Goal: Information Seeking & Learning: Learn about a topic

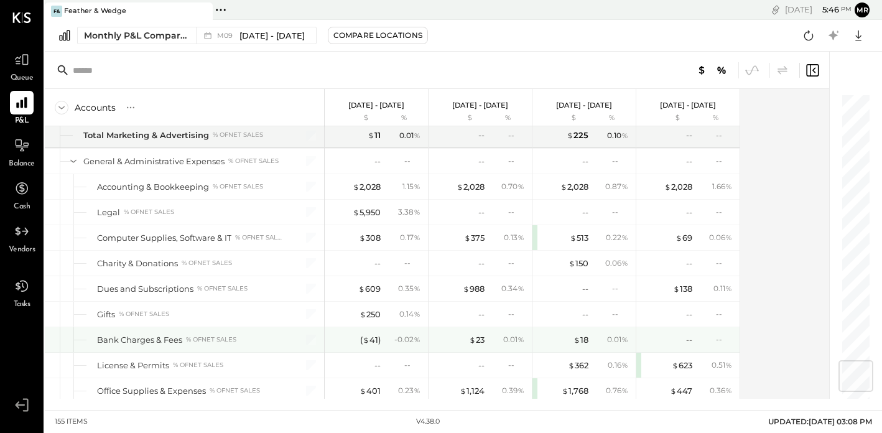
scroll to position [2279, 0]
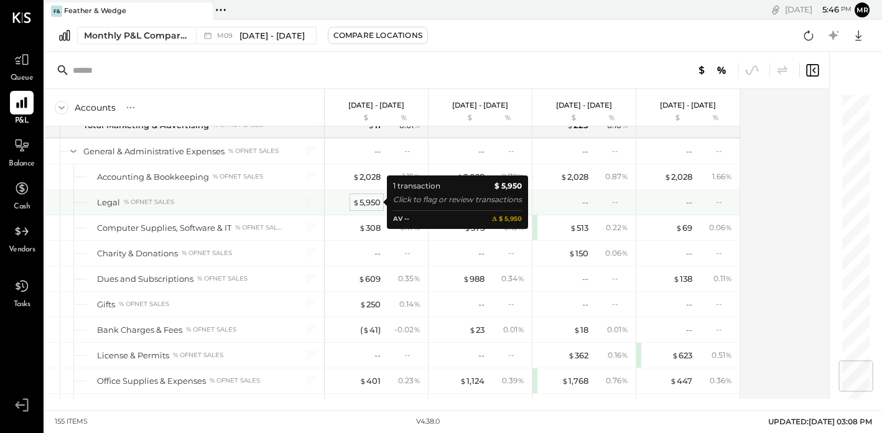
click at [374, 203] on div "$ 5,950" at bounding box center [367, 203] width 28 height 12
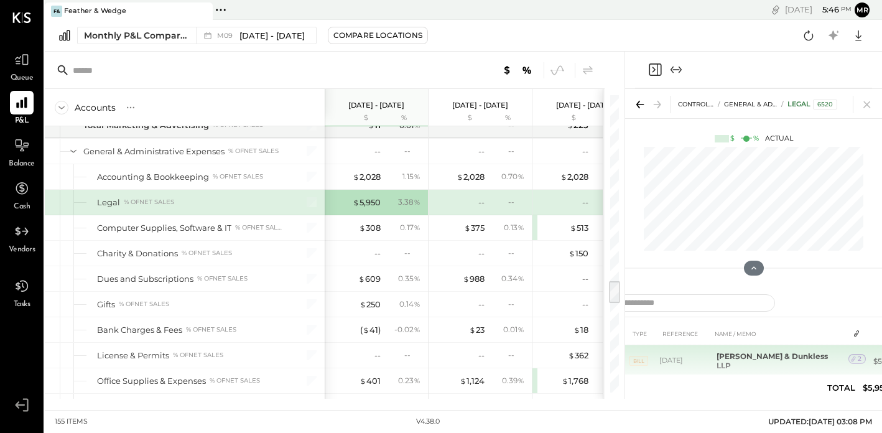
click at [768, 360] on b "[PERSON_NAME] & Dunkless LLP" at bounding box center [772, 360] width 111 height 19
click at [849, 357] on icon at bounding box center [853, 359] width 9 height 9
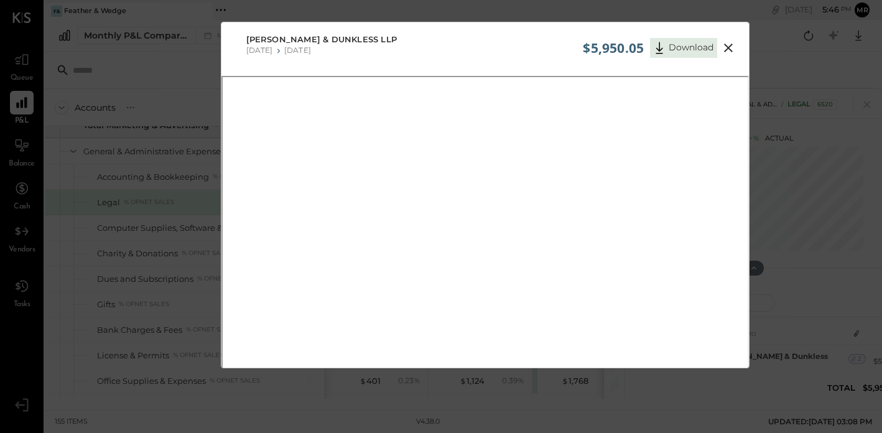
click at [726, 46] on icon at bounding box center [728, 48] width 9 height 9
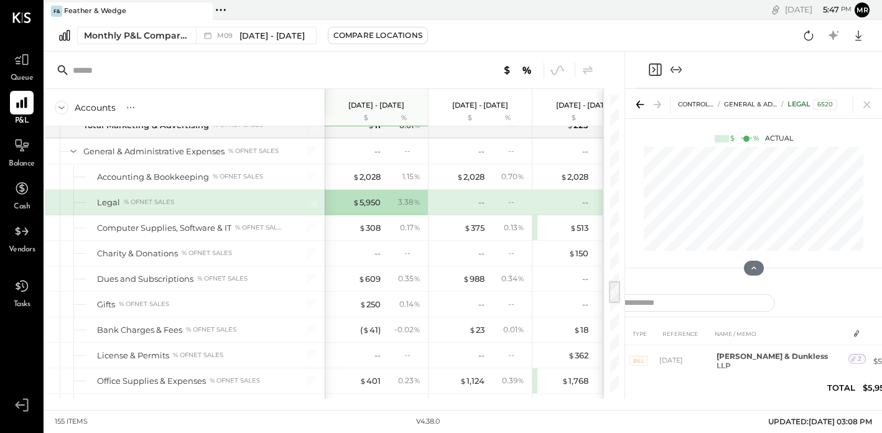
click at [680, 67] on icon "Expand panel (e)" at bounding box center [676, 69] width 15 height 15
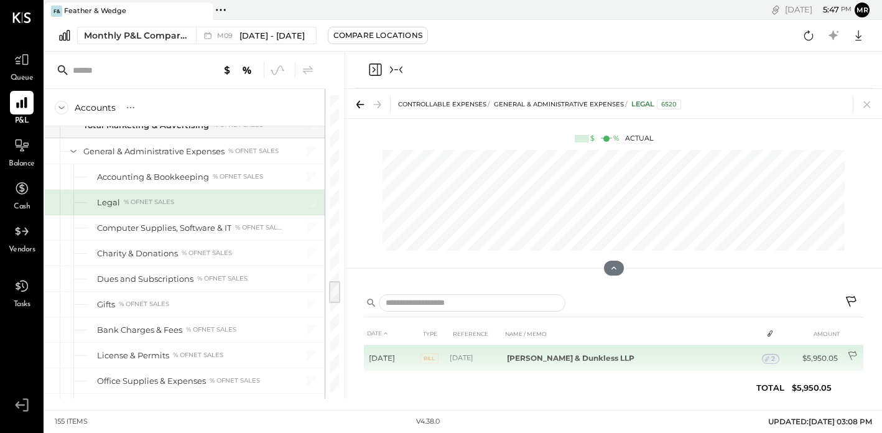
click at [853, 350] on td at bounding box center [853, 357] width 21 height 24
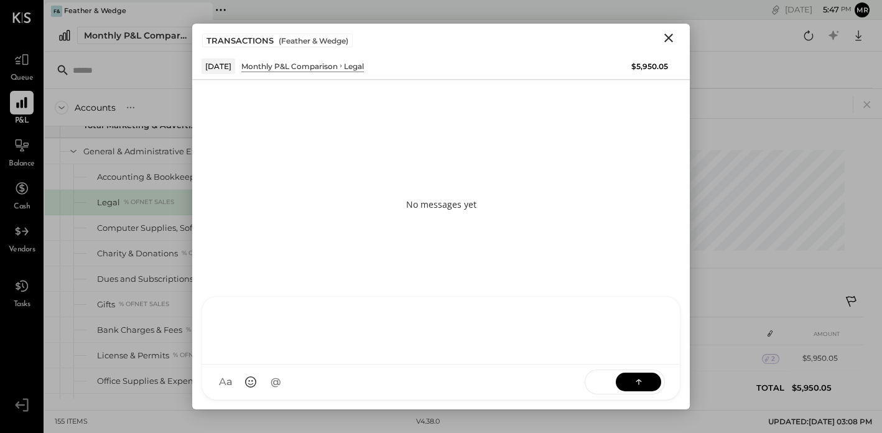
click at [260, 389] on div "RS [PERSON_NAME] TM [PERSON_NAME] ID [PERSON_NAME] Del [PERSON_NAME] M mr.[PERS…" at bounding box center [441, 348] width 479 height 104
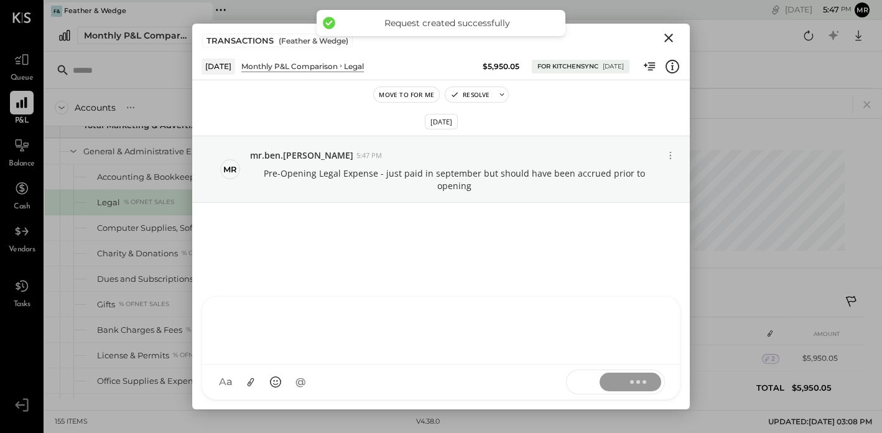
click at [671, 32] on icon "Close" at bounding box center [668, 37] width 15 height 15
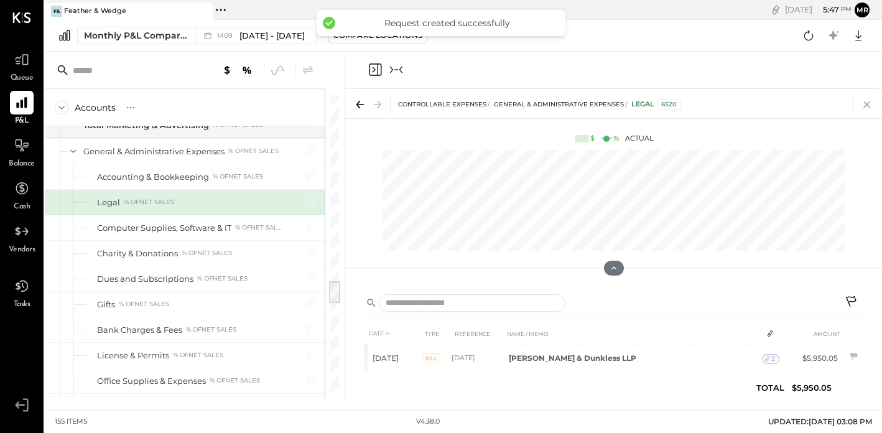
click at [871, 99] on icon at bounding box center [866, 104] width 17 height 17
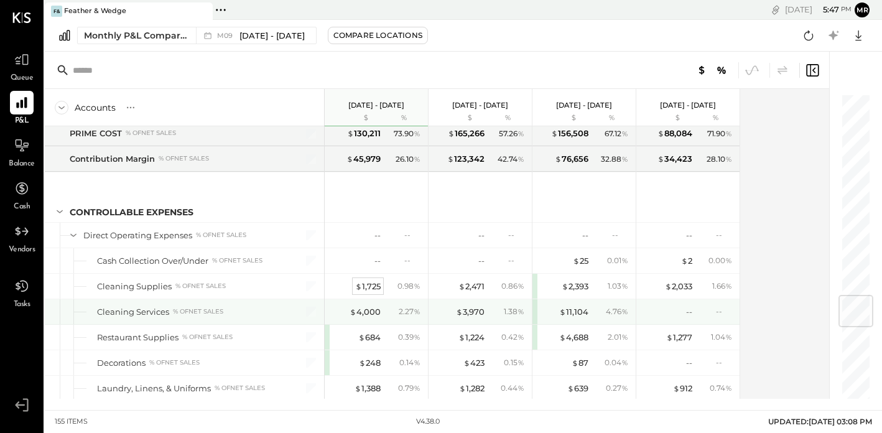
scroll to position [1724, 0]
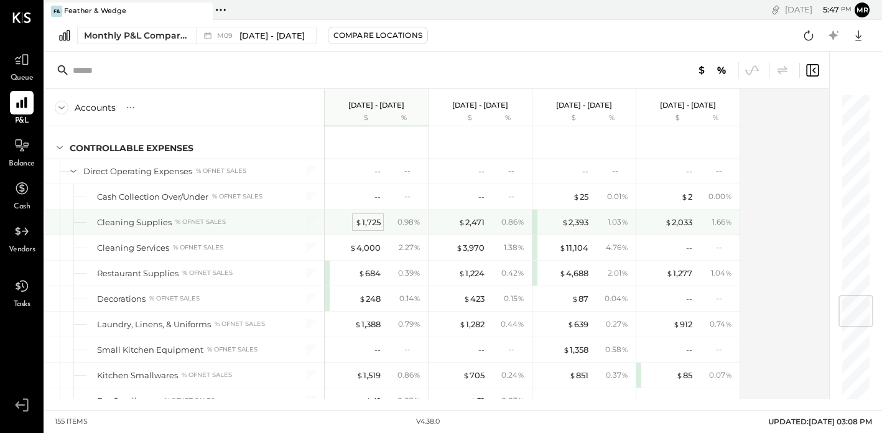
click at [371, 216] on div "$ 1,725" at bounding box center [368, 222] width 26 height 12
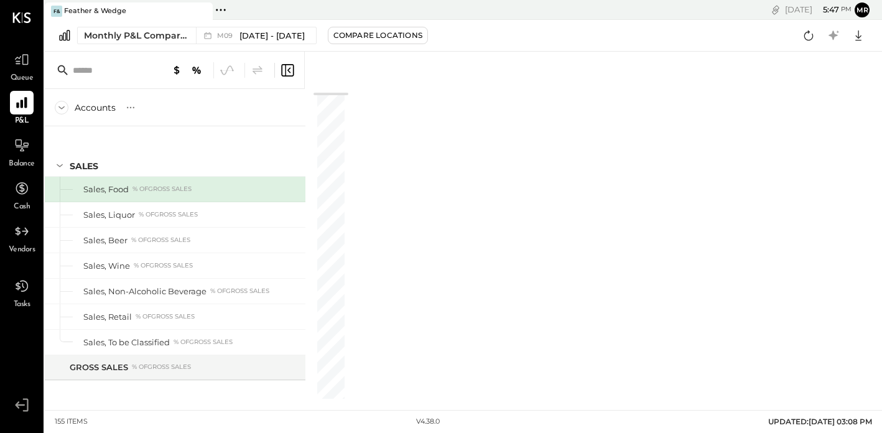
click at [286, 68] on icon at bounding box center [287, 70] width 15 height 15
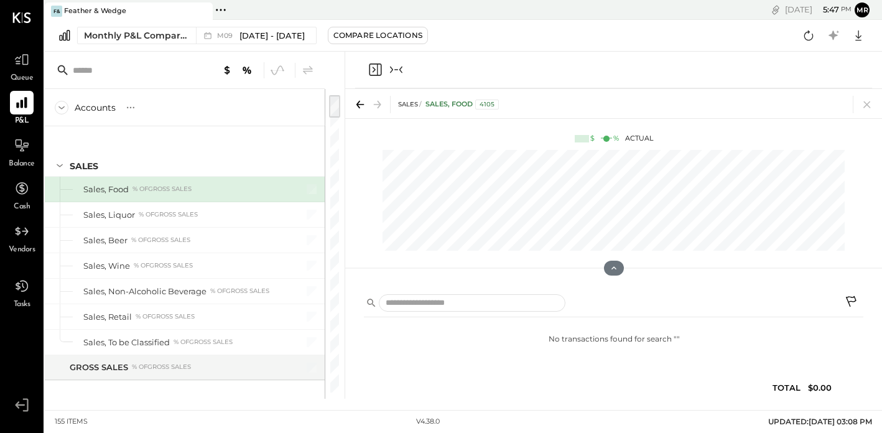
click at [379, 70] on icon "Close panel" at bounding box center [375, 69] width 15 height 15
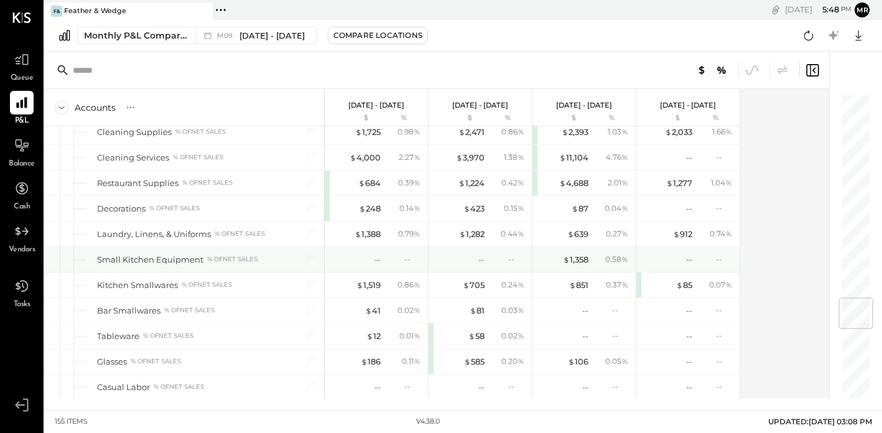
scroll to position [1742, 0]
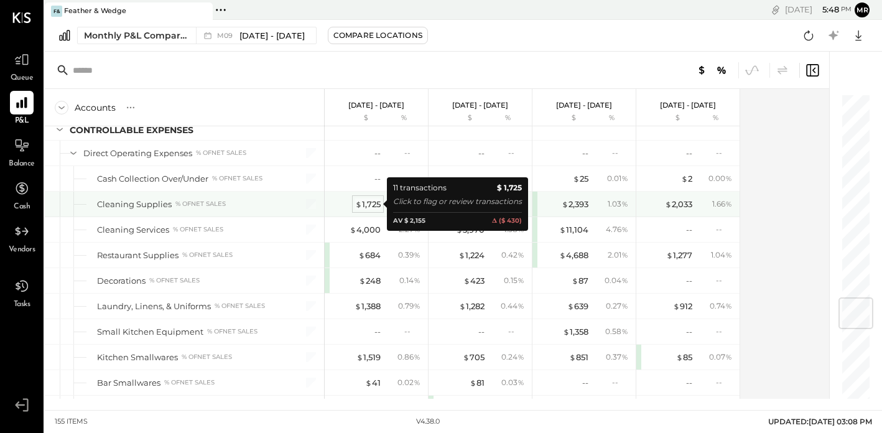
click at [374, 203] on div "$ 1,725" at bounding box center [368, 204] width 26 height 12
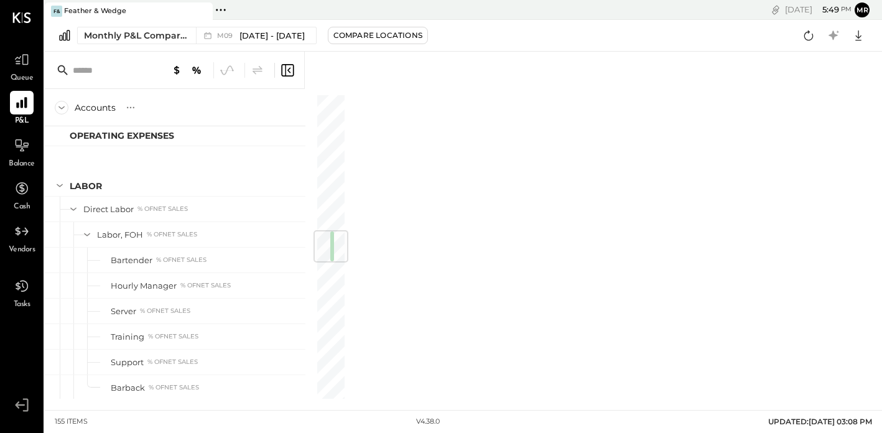
scroll to position [0, 68]
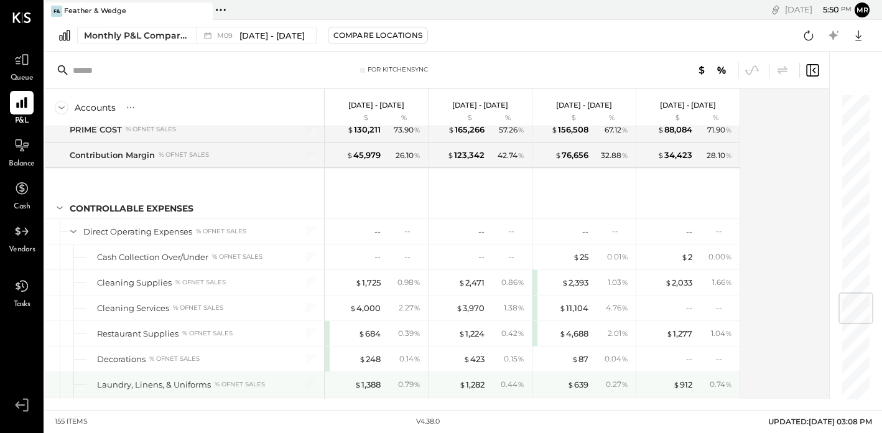
scroll to position [1710, 0]
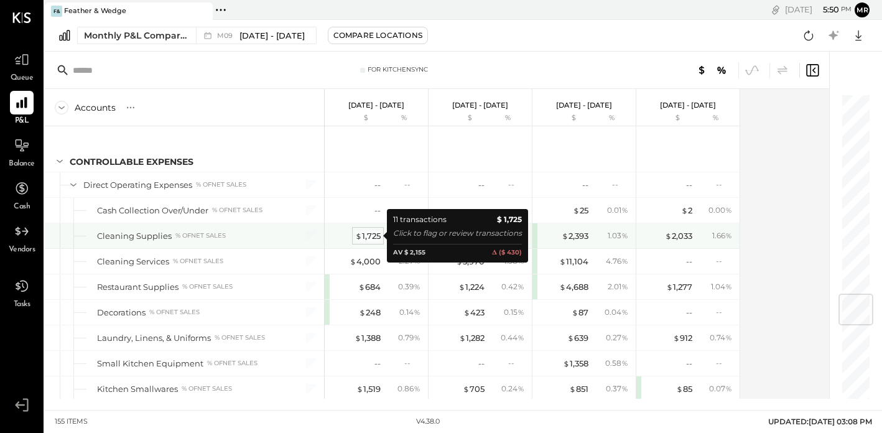
click at [378, 238] on div "$ 1,725" at bounding box center [368, 236] width 26 height 12
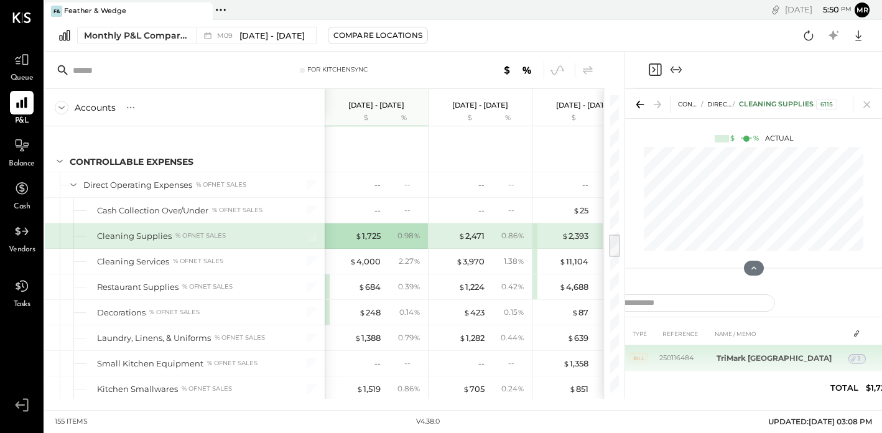
click at [859, 358] on div "1" at bounding box center [856, 359] width 17 height 10
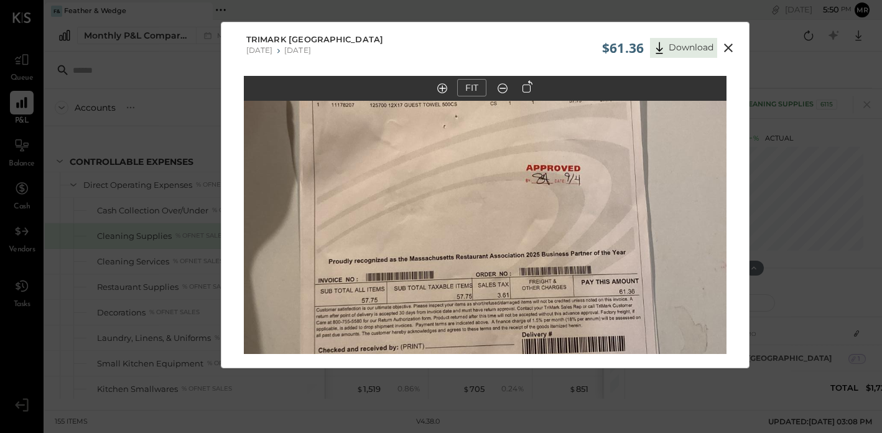
drag, startPoint x: 480, startPoint y: 207, endPoint x: 482, endPoint y: 355, distance: 147.4
click at [482, 355] on div "FIT" at bounding box center [485, 238] width 528 height 325
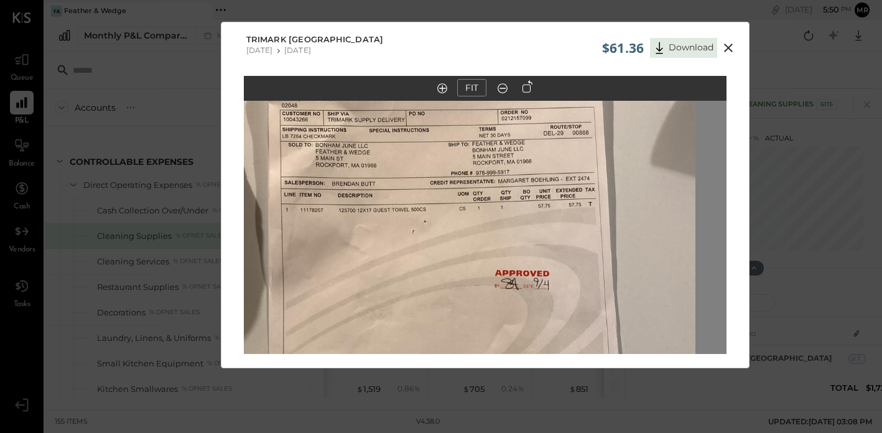
click at [448, 285] on img at bounding box center [454, 312] width 483 height 859
click at [730, 47] on icon at bounding box center [728, 47] width 15 height 15
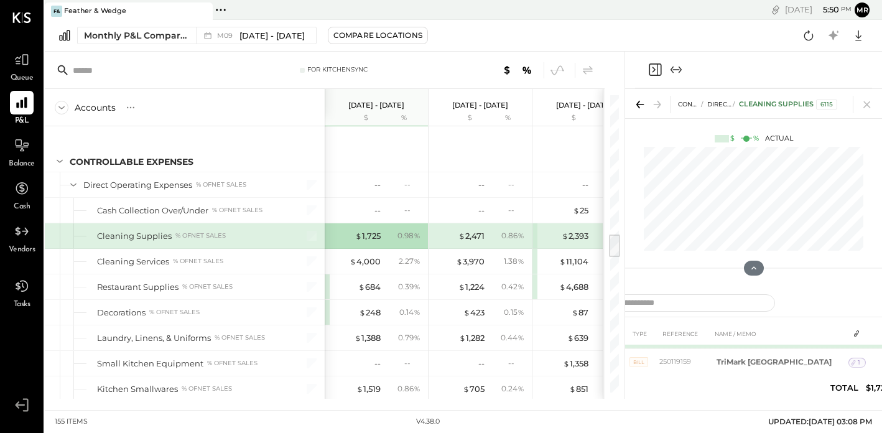
scroll to position [24, 0]
click at [861, 363] on div "1" at bounding box center [856, 361] width 17 height 10
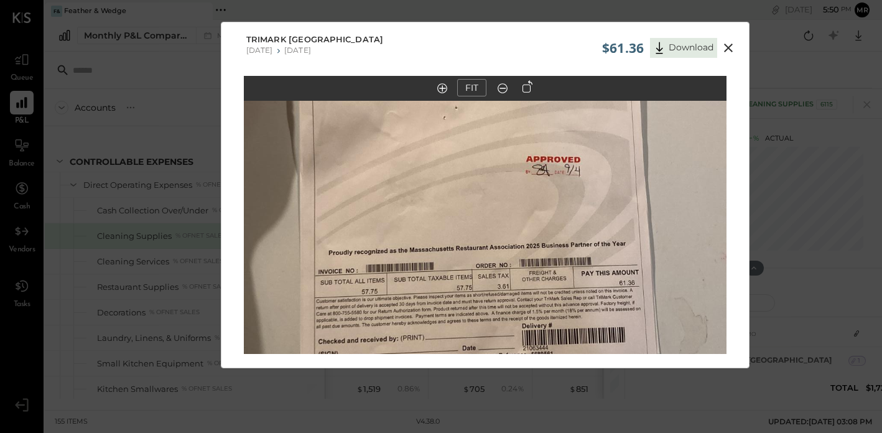
click at [729, 50] on icon at bounding box center [728, 48] width 9 height 9
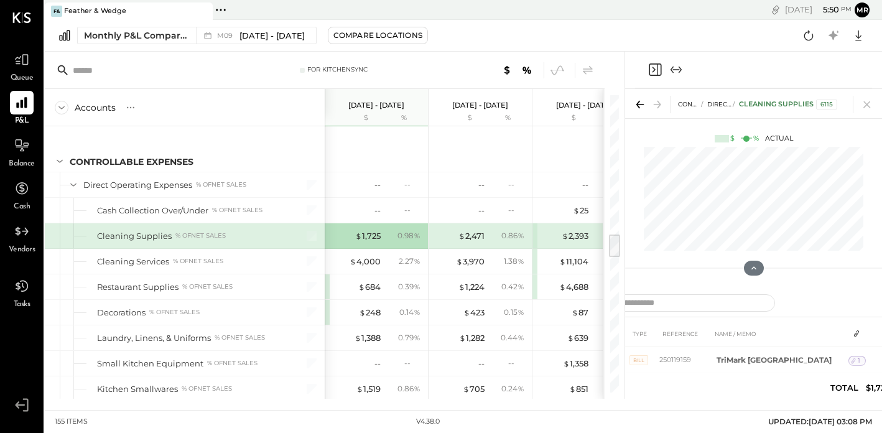
click at [643, 114] on div "CONTROLLABLE EXPENSES Direct Operating Expenses Cleaning Supplies 6115" at bounding box center [753, 103] width 257 height 29
click at [676, 67] on icon "Expand panel (e)" at bounding box center [676, 69] width 15 height 15
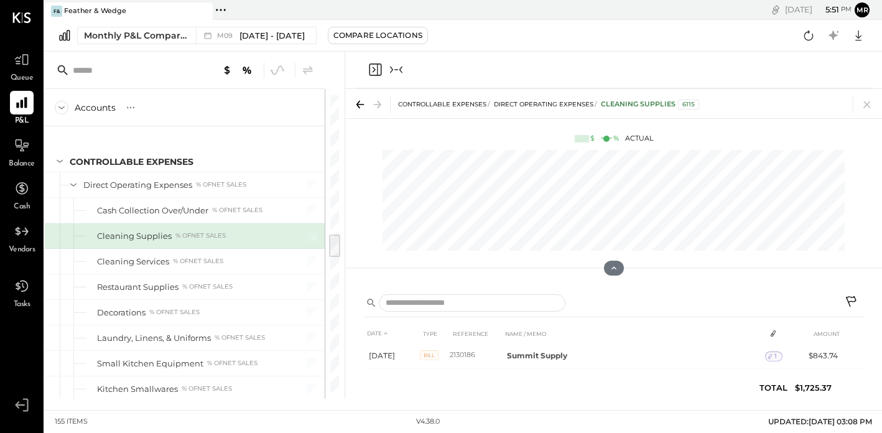
scroll to position [140, 0]
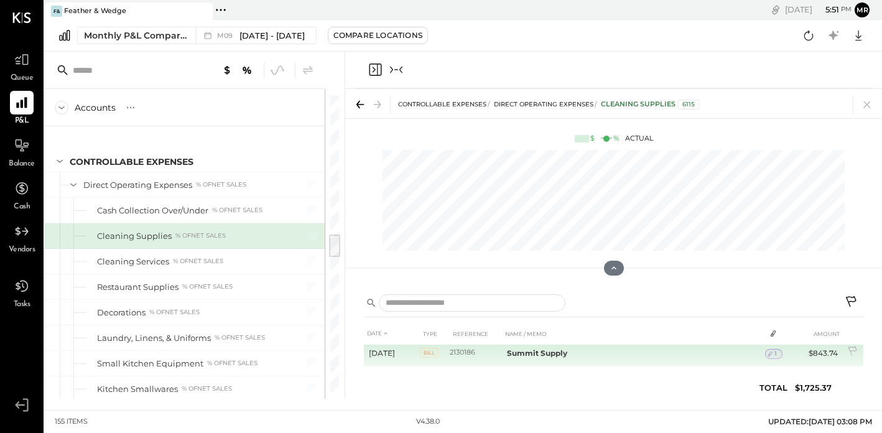
click at [776, 353] on div "1" at bounding box center [773, 354] width 17 height 10
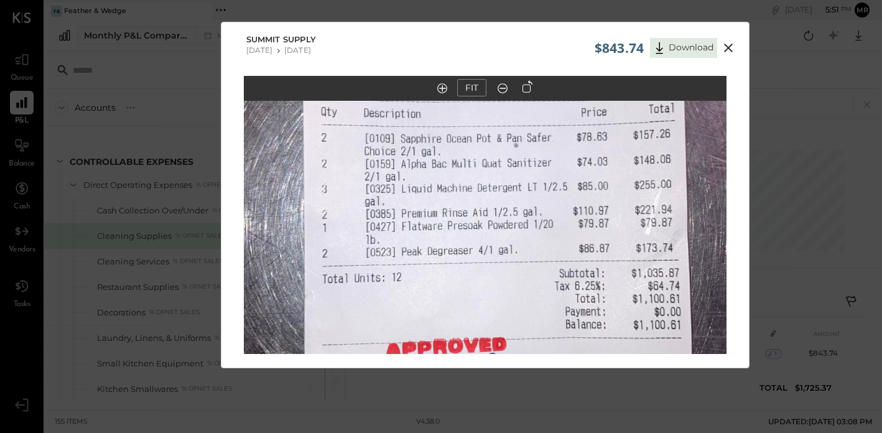
click at [725, 42] on icon at bounding box center [728, 47] width 15 height 15
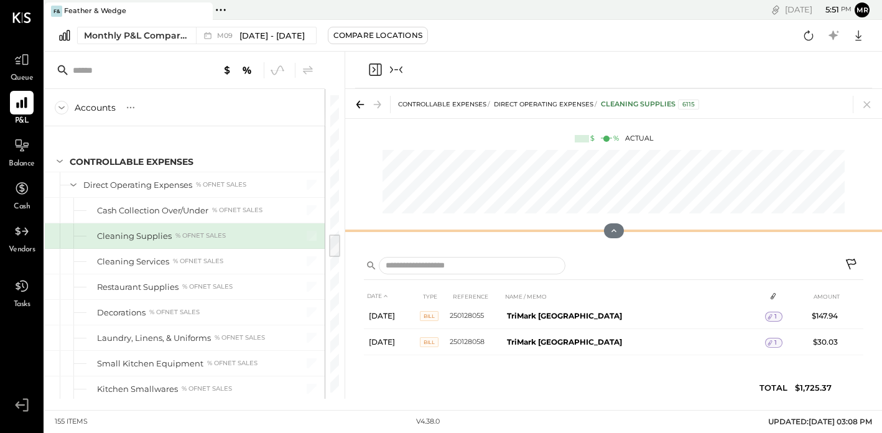
scroll to position [248, 0]
drag, startPoint x: 613, startPoint y: 266, endPoint x: 611, endPoint y: 87, distance: 179.2
click at [611, 87] on div "CONTROLLABLE EXPENSES Direct Operating Expenses Cleaning Supplies 6115 $ % Actu…" at bounding box center [613, 225] width 537 height 347
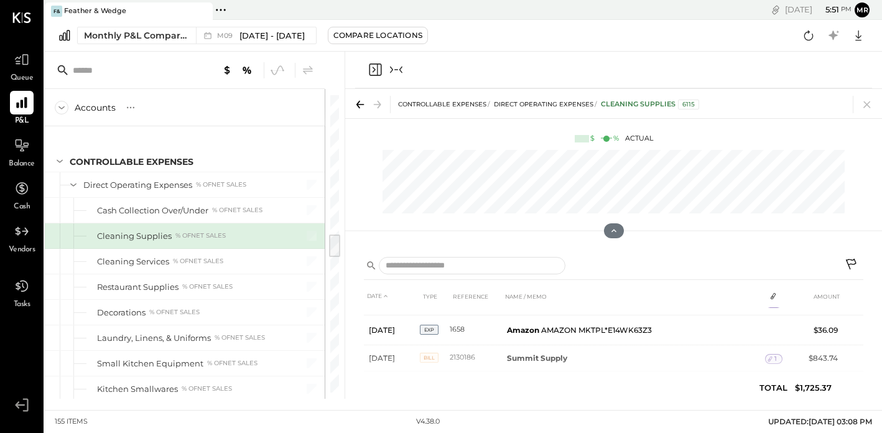
scroll to position [101, 0]
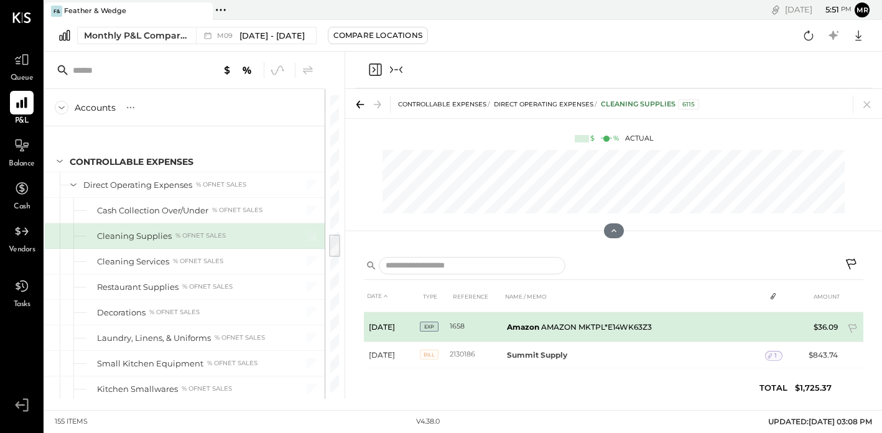
click at [588, 326] on td "Amazon AMAZON MKTPL*E14WK63Z3" at bounding box center [633, 327] width 263 height 30
click at [823, 328] on td "$36.09" at bounding box center [819, 327] width 48 height 30
click at [835, 325] on td "$36.09" at bounding box center [819, 327] width 48 height 30
click at [524, 322] on b "Amazon" at bounding box center [523, 326] width 32 height 9
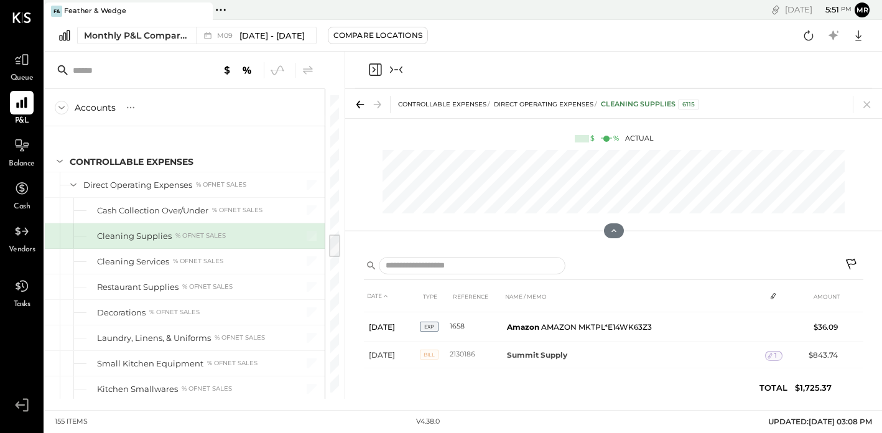
drag, startPoint x: 394, startPoint y: 60, endPoint x: 394, endPoint y: 67, distance: 7.5
click at [394, 62] on div at bounding box center [613, 70] width 517 height 37
click at [396, 67] on icon "Collapse panel (e)" at bounding box center [396, 69] width 15 height 15
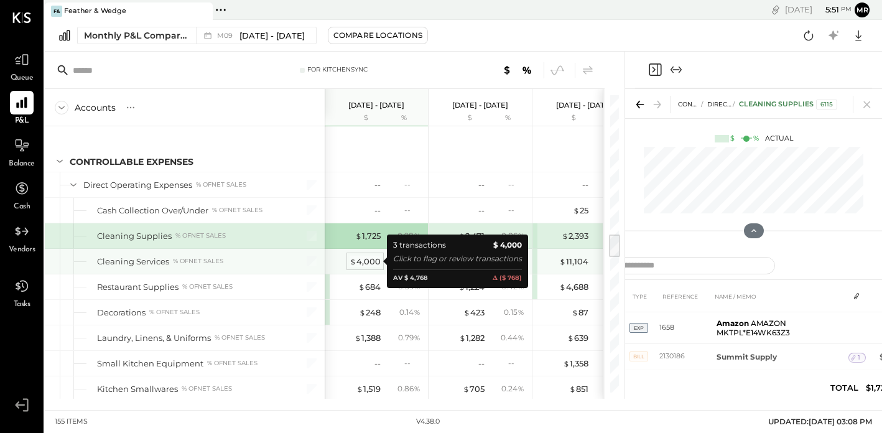
click at [376, 259] on div "$ 4,000" at bounding box center [365, 262] width 31 height 12
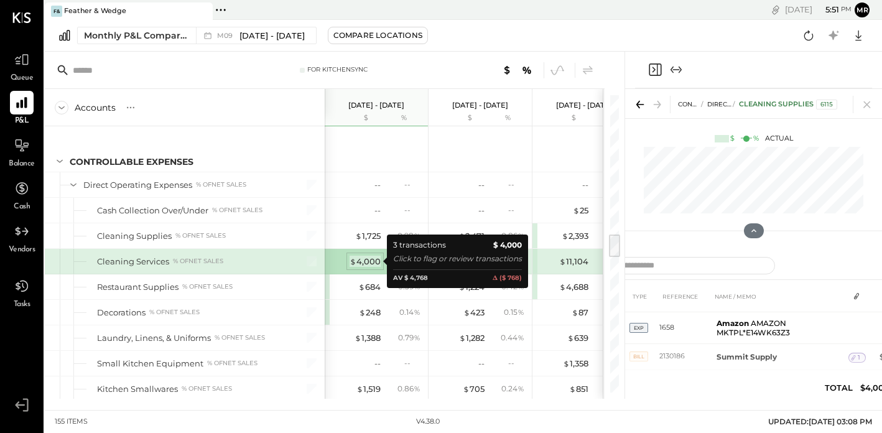
scroll to position [62, 0]
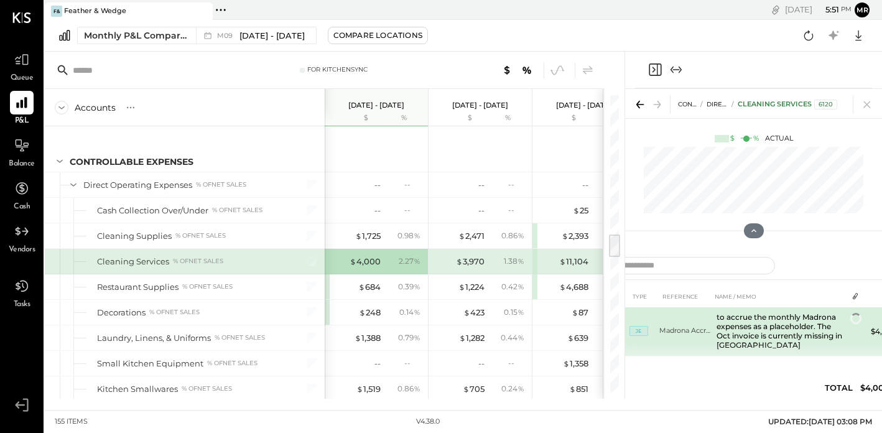
scroll to position [58, 0]
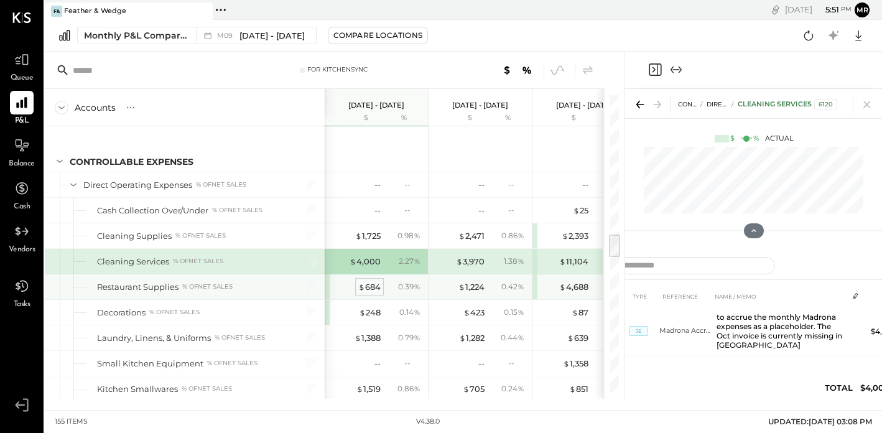
click at [365, 289] on div "$ 684" at bounding box center [369, 287] width 22 height 12
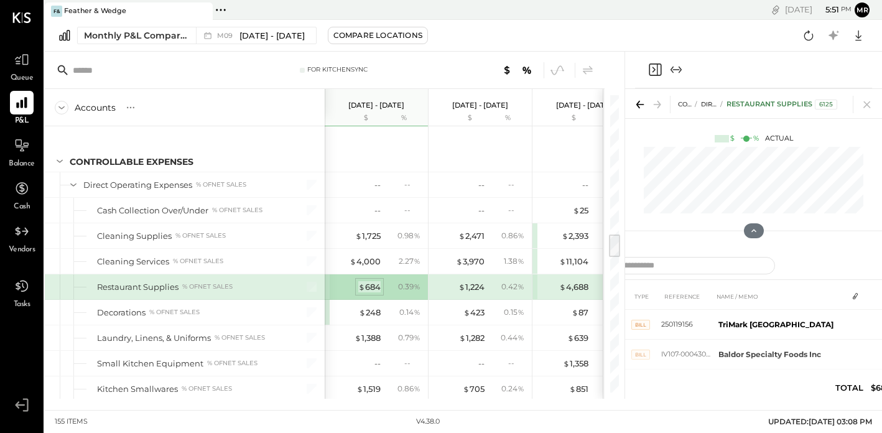
scroll to position [108, 0]
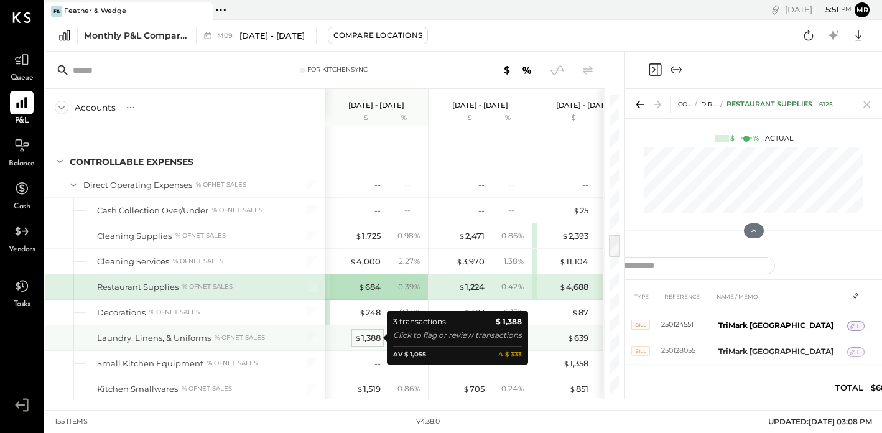
click at [375, 341] on div "$ 1,388" at bounding box center [368, 338] width 26 height 12
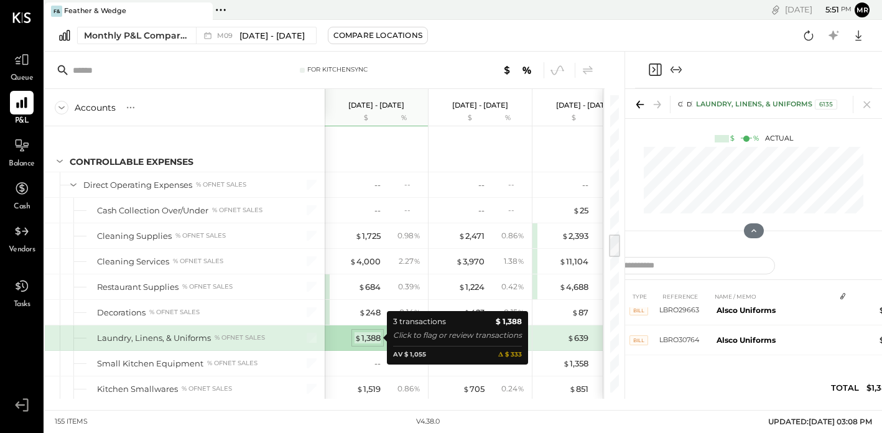
scroll to position [42, 0]
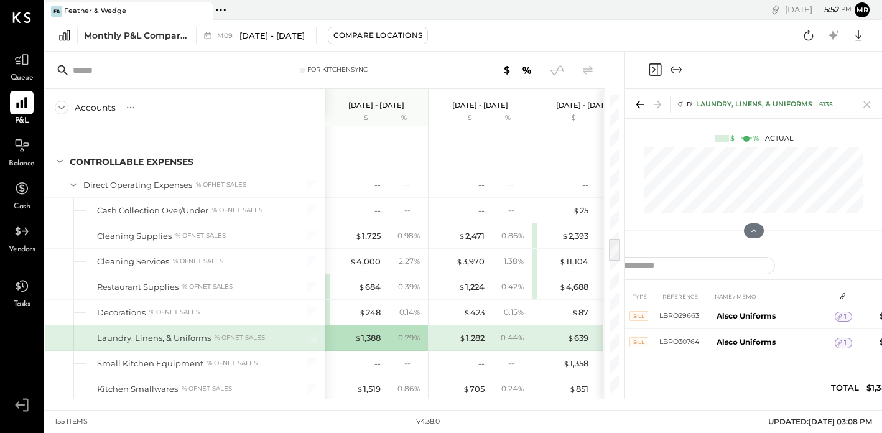
scroll to position [1765, 0]
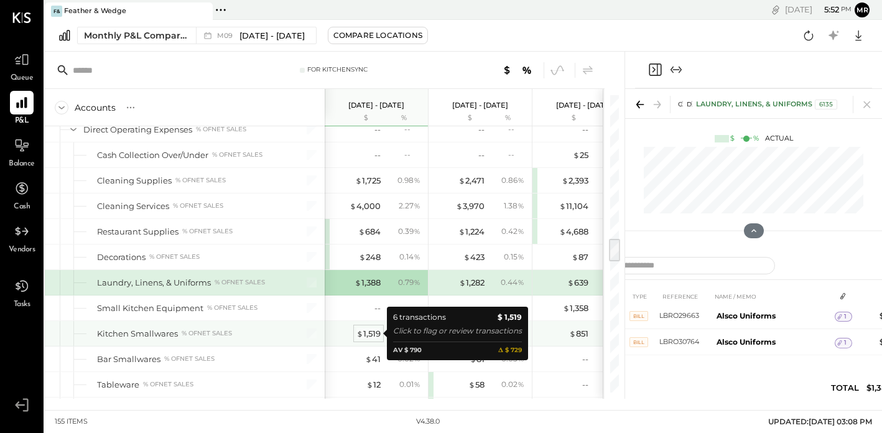
click at [371, 336] on div "$ 1,519" at bounding box center [368, 334] width 24 height 12
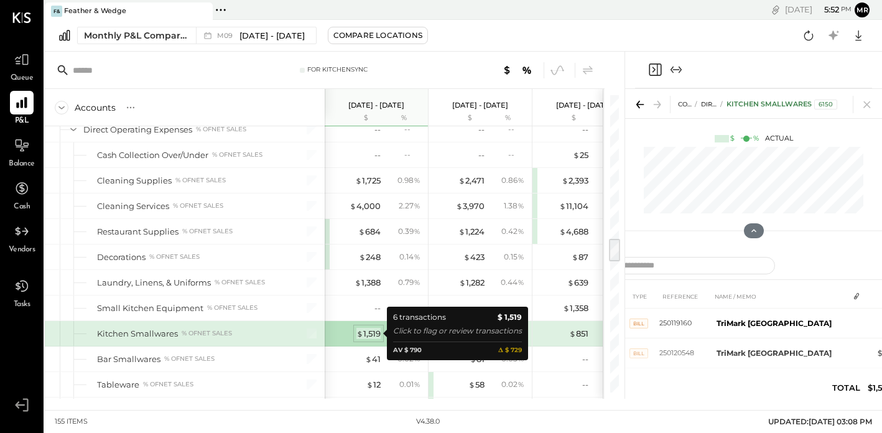
scroll to position [39, 0]
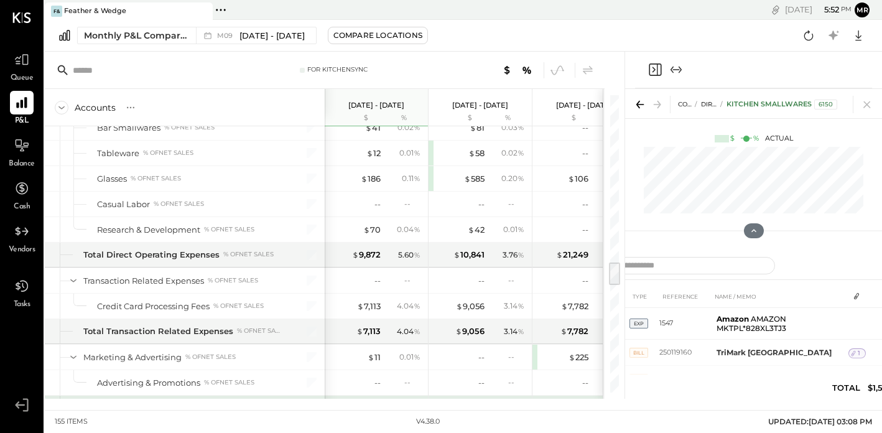
scroll to position [0, 1]
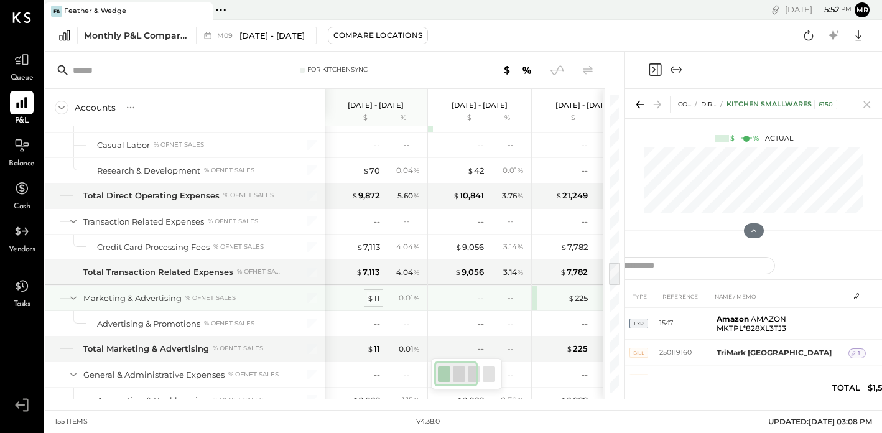
click at [376, 301] on div "$ 11" at bounding box center [373, 298] width 13 height 12
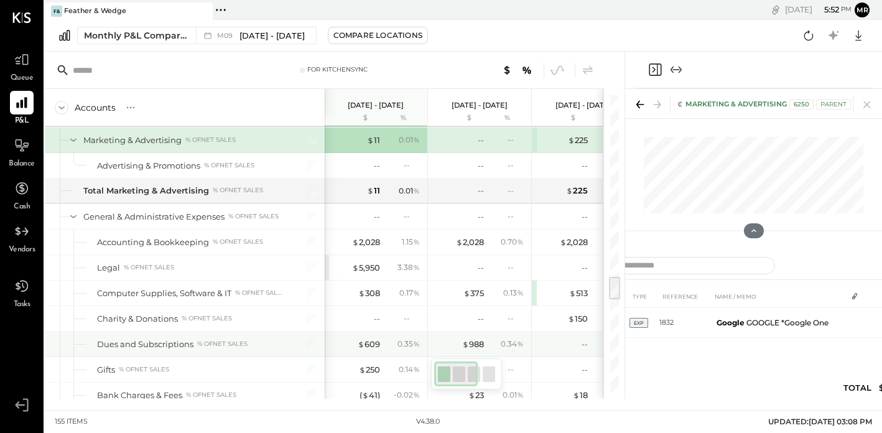
scroll to position [2231, 0]
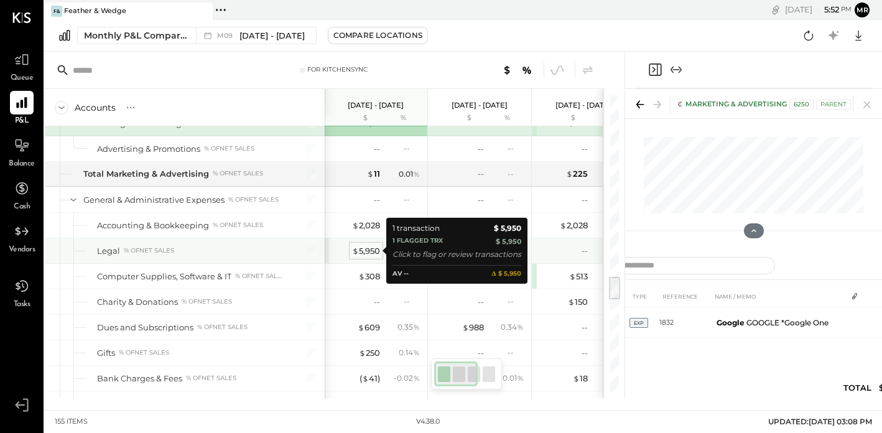
click at [373, 248] on div "$ 5,950" at bounding box center [366, 251] width 28 height 12
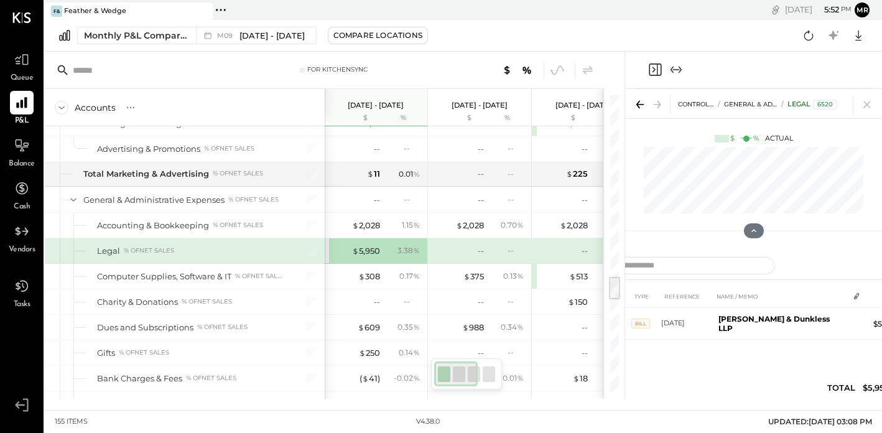
click at [680, 68] on icon "Expand panel (e)" at bounding box center [680, 70] width 3 height 7
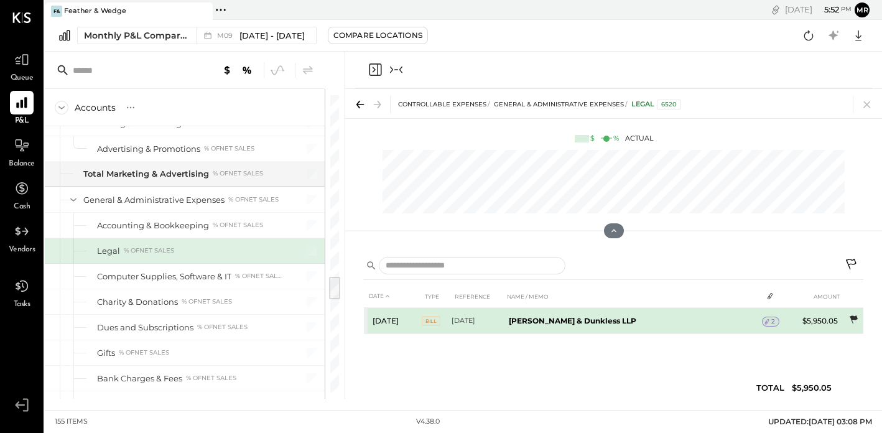
click at [855, 318] on icon at bounding box center [854, 319] width 8 height 8
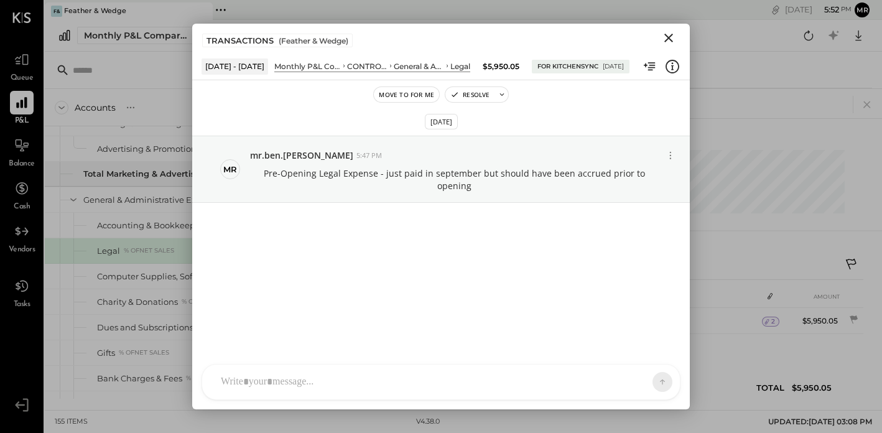
click at [674, 33] on icon "Close" at bounding box center [668, 37] width 15 height 15
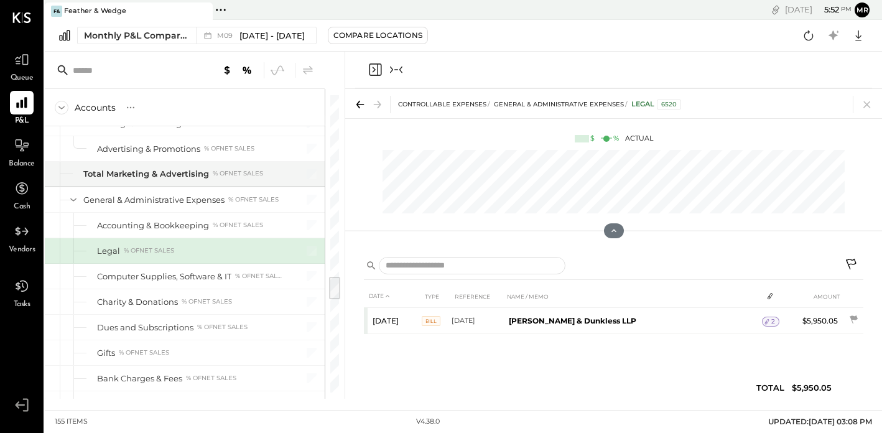
click at [397, 72] on icon "Collapse panel (e)" at bounding box center [396, 69] width 15 height 15
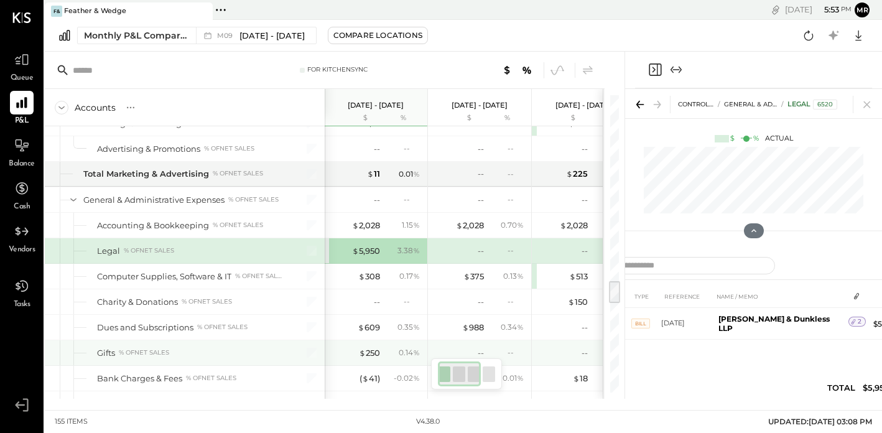
scroll to position [2279, 0]
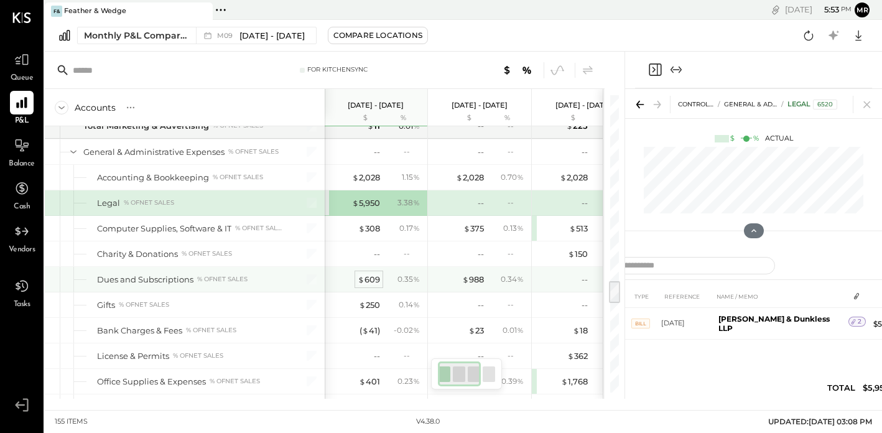
click at [374, 276] on div "$ 609" at bounding box center [369, 280] width 22 height 12
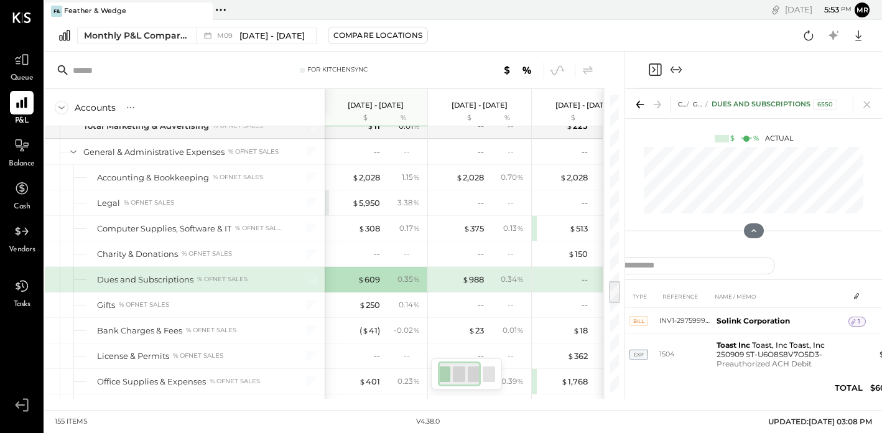
click at [679, 68] on icon "Expand panel (e)" at bounding box center [676, 69] width 15 height 15
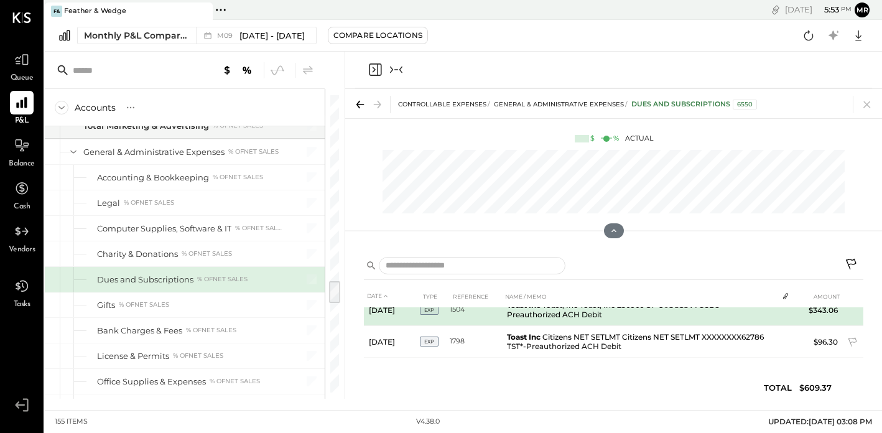
scroll to position [41, 0]
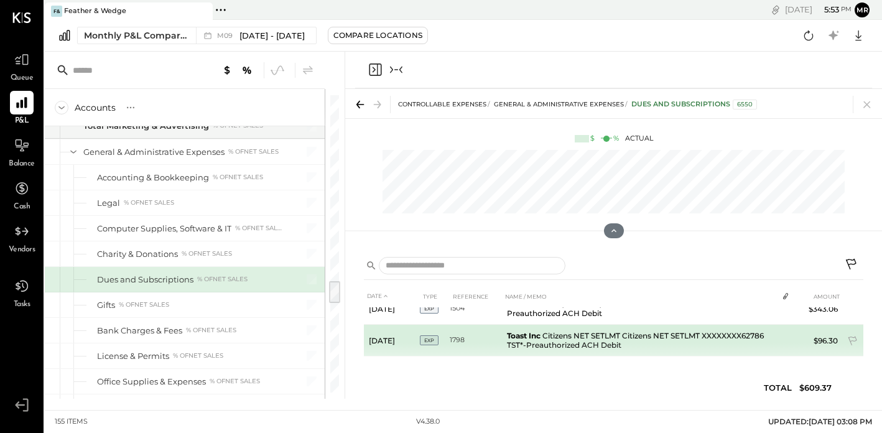
click at [632, 337] on td "Toast Inc Citizens NET SETLMT Citizens NET SETLMT XXXXXXXX62786 TST*-Preauthori…" at bounding box center [640, 341] width 276 height 32
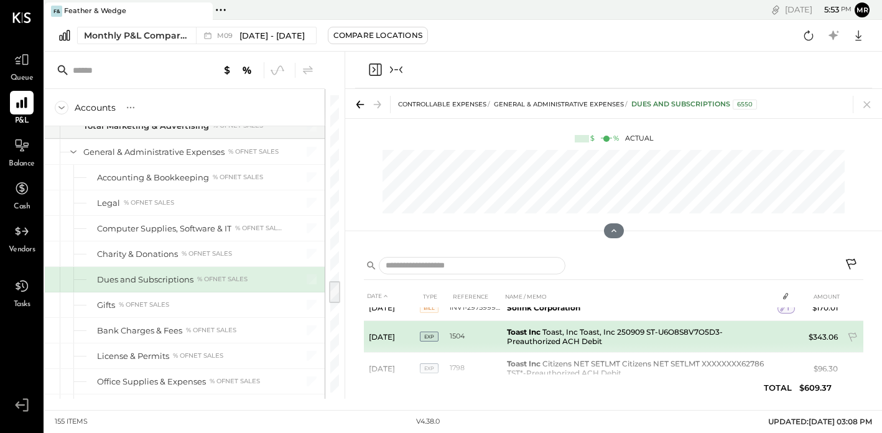
click at [640, 333] on td "Toast Inc Toast, Inc Toast, Inc 250909 ST-U6O8S8V7O5D3-Preauthorized ACH Debit" at bounding box center [640, 337] width 276 height 32
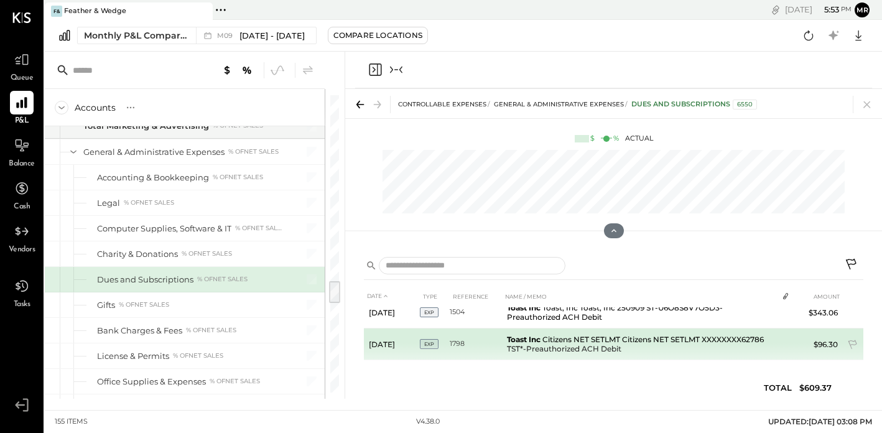
scroll to position [41, 0]
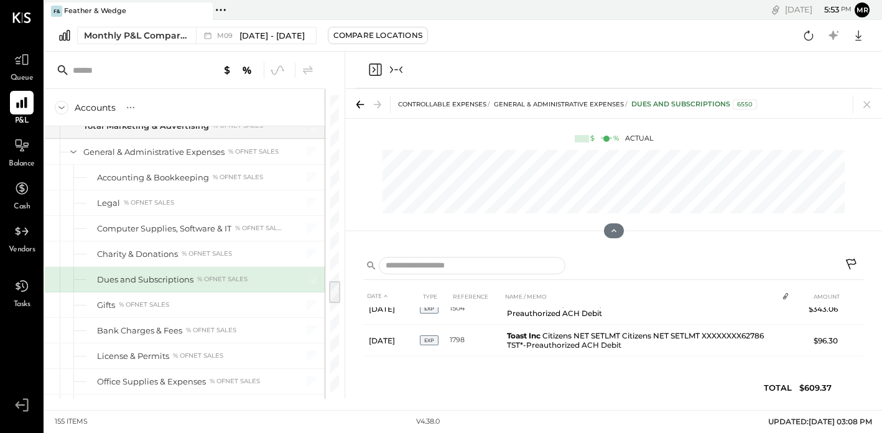
click at [398, 68] on icon "Collapse panel (e)" at bounding box center [396, 69] width 15 height 15
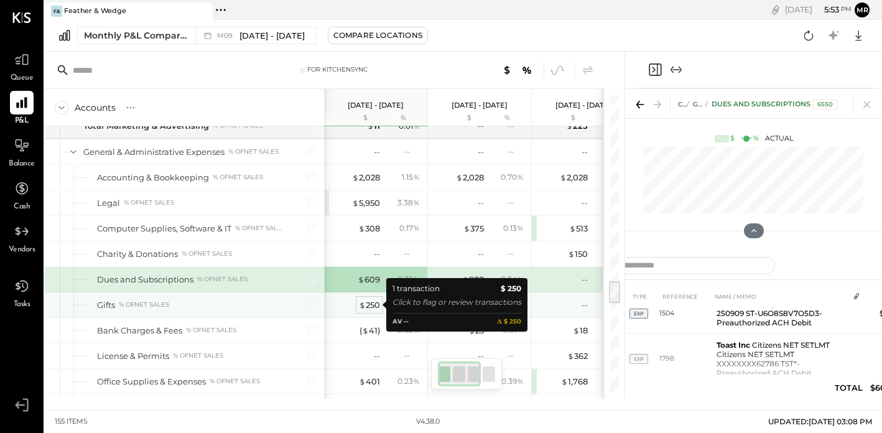
click at [374, 304] on div "$ 250" at bounding box center [369, 305] width 21 height 12
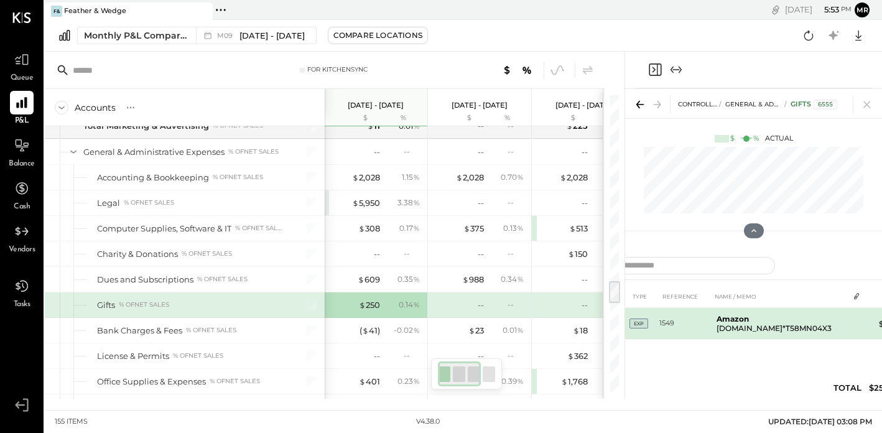
click at [741, 330] on td "Amazon Amazon.com*T58MN04X3" at bounding box center [780, 324] width 137 height 32
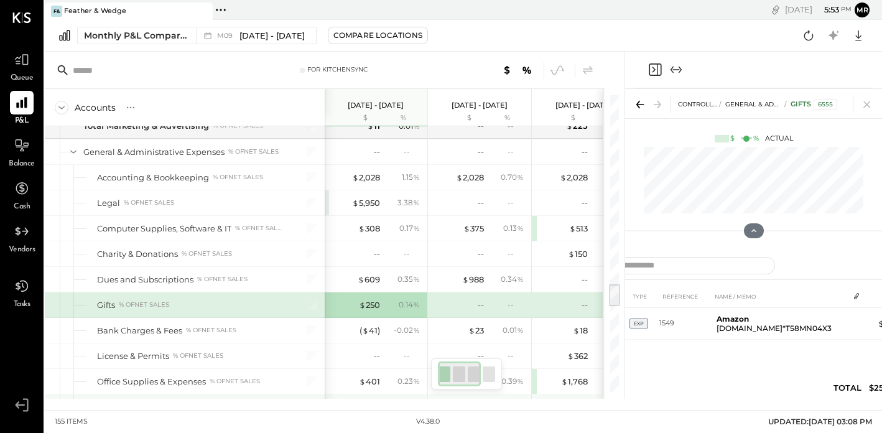
scroll to position [2333, 0]
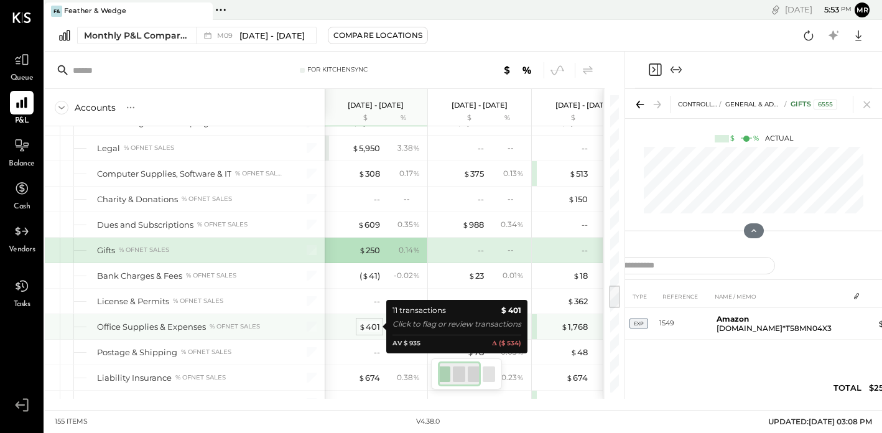
click at [367, 325] on div "$ 401" at bounding box center [369, 327] width 21 height 12
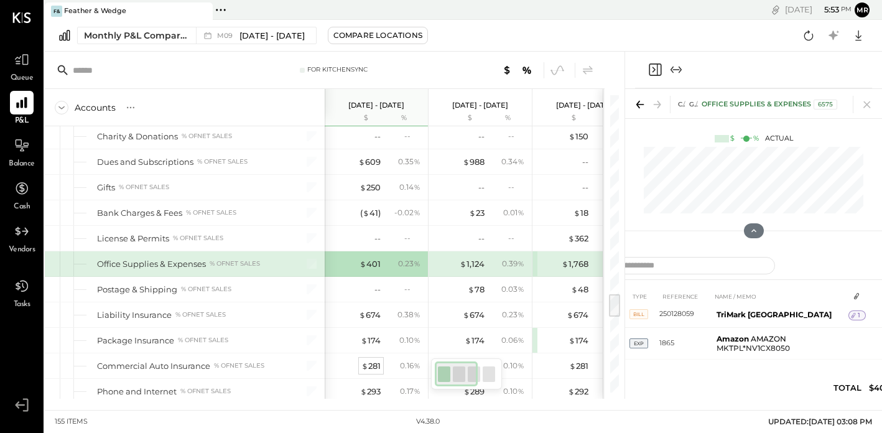
scroll to position [2470, 0]
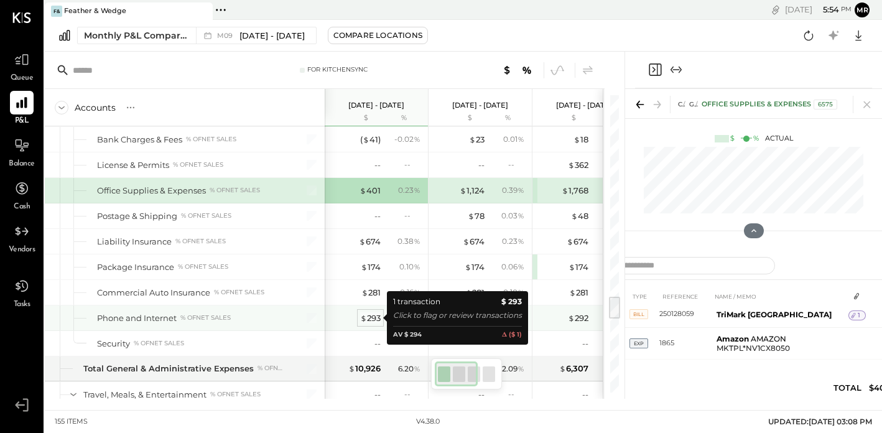
click at [371, 317] on div "$ 293" at bounding box center [370, 318] width 21 height 12
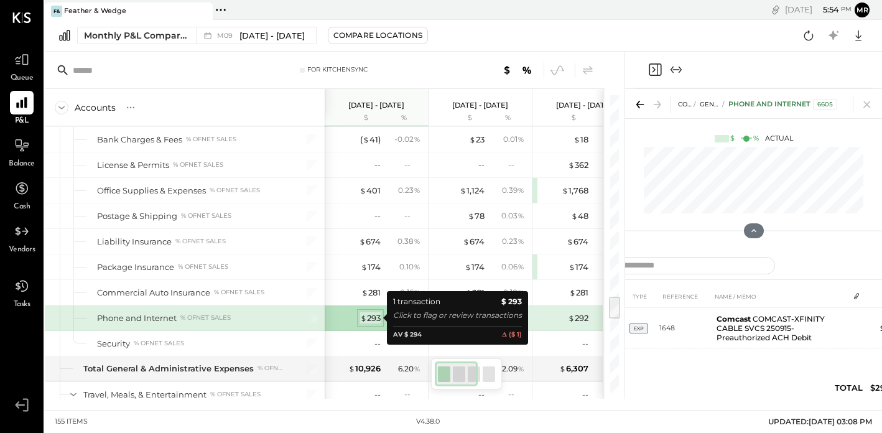
scroll to position [0, 0]
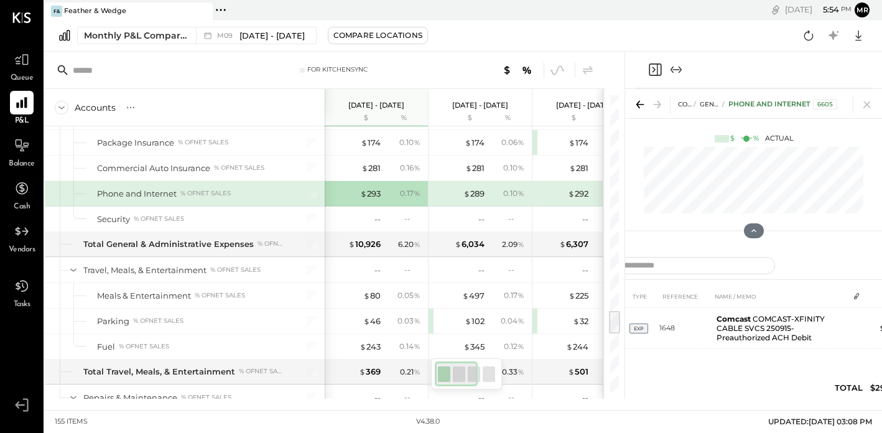
scroll to position [2648, 0]
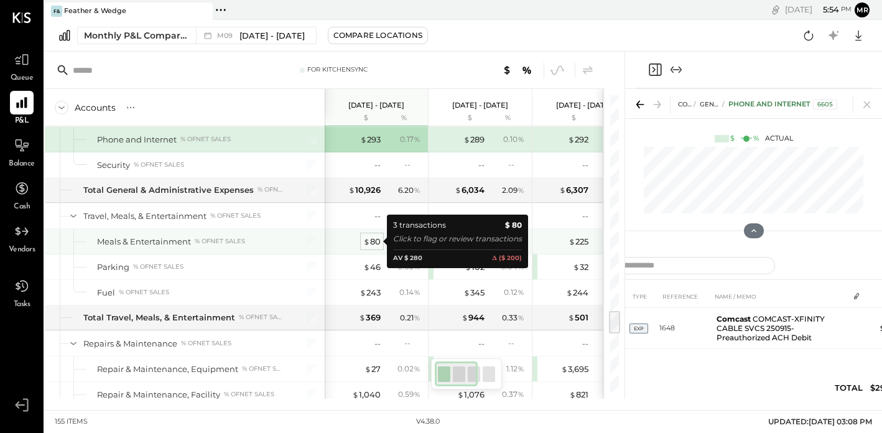
click at [374, 243] on div "$ 80" at bounding box center [371, 242] width 17 height 12
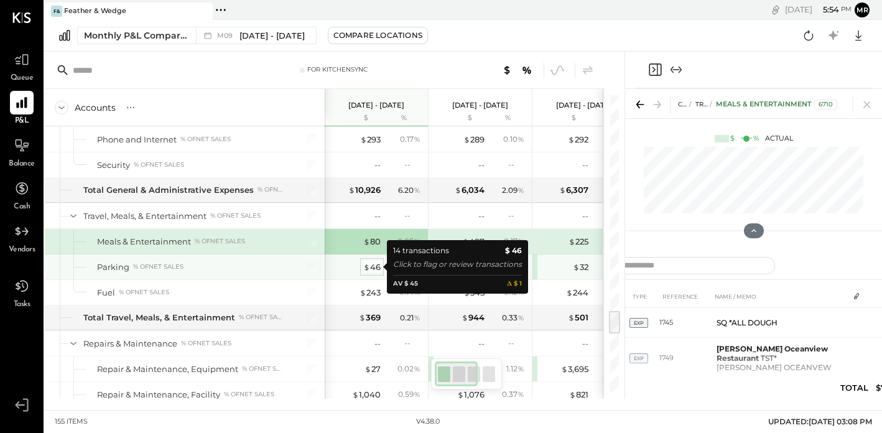
click at [375, 264] on div "$ 46" at bounding box center [371, 267] width 17 height 12
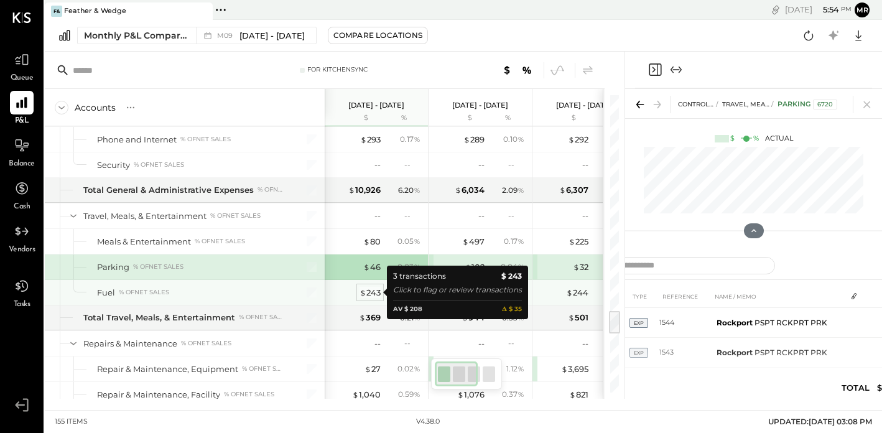
click at [370, 290] on div "$ 243" at bounding box center [370, 293] width 21 height 12
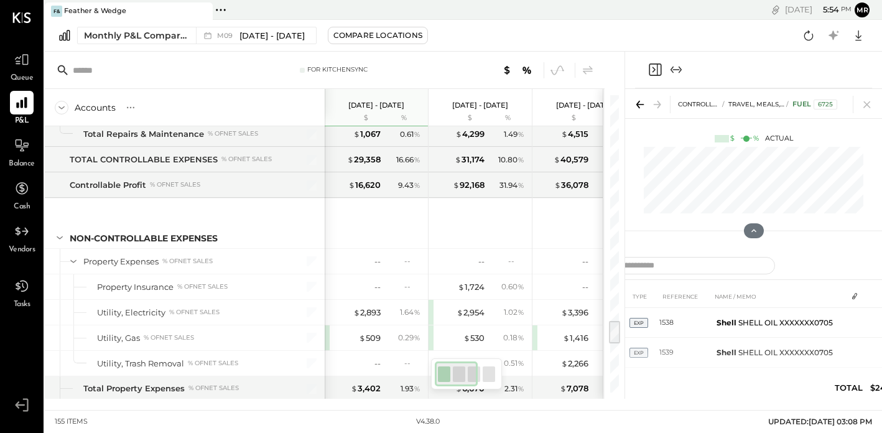
scroll to position [2769, 0]
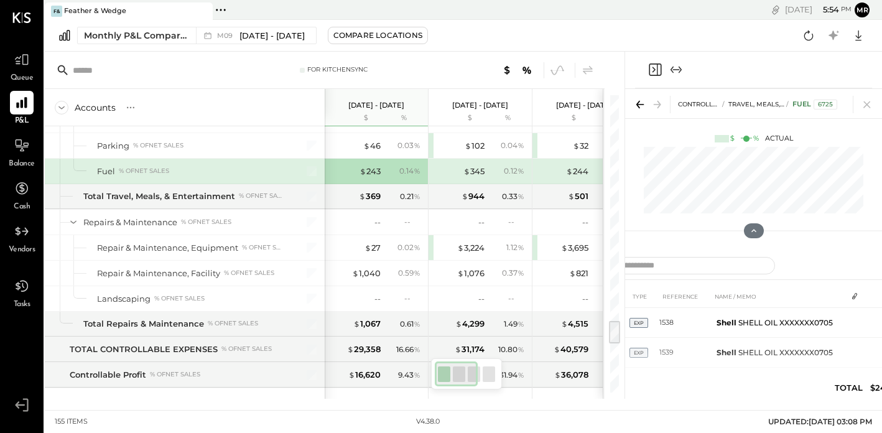
click at [680, 71] on icon "Expand panel (e)" at bounding box center [680, 70] width 3 height 7
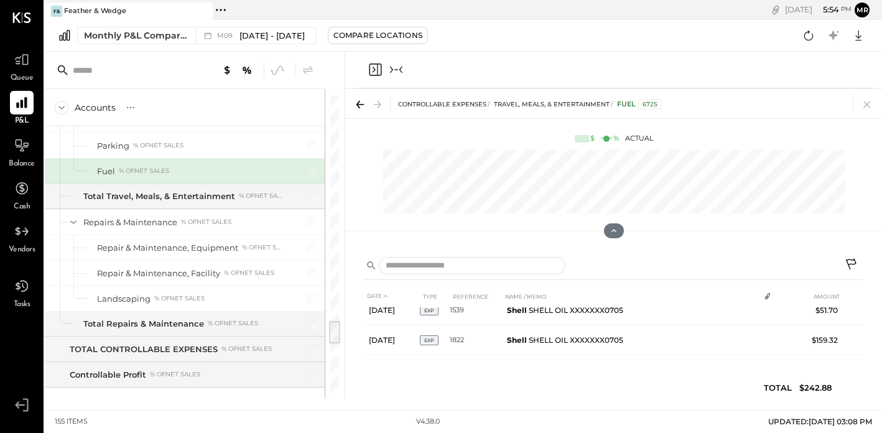
scroll to position [21, 0]
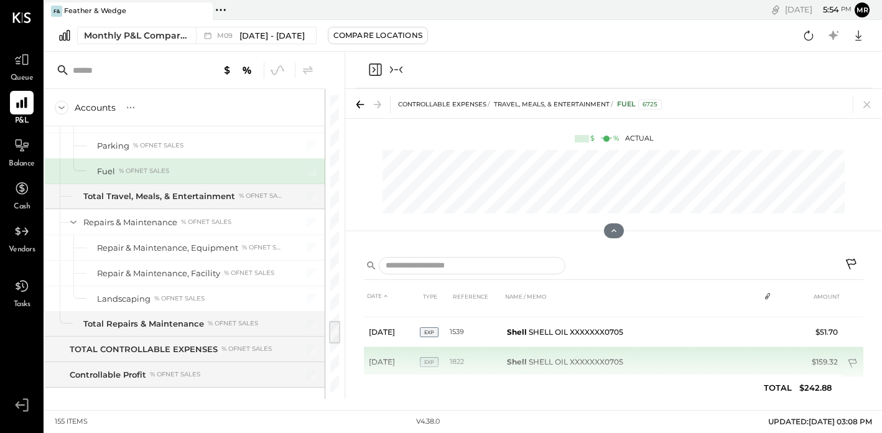
click at [851, 363] on icon at bounding box center [852, 363] width 9 height 9
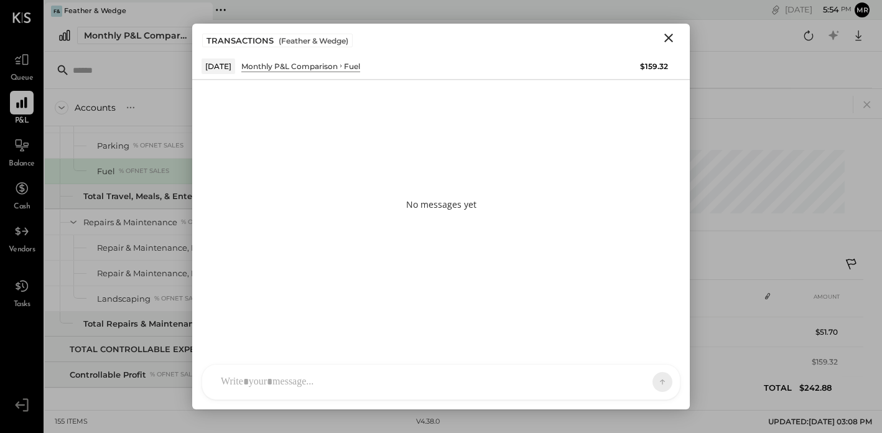
click at [298, 384] on div "RS Rohit Shenoy TM Tasmir Malek ID Iris Del Rocio Albarrán Millán M mr.ben.kapl…" at bounding box center [441, 382] width 479 height 36
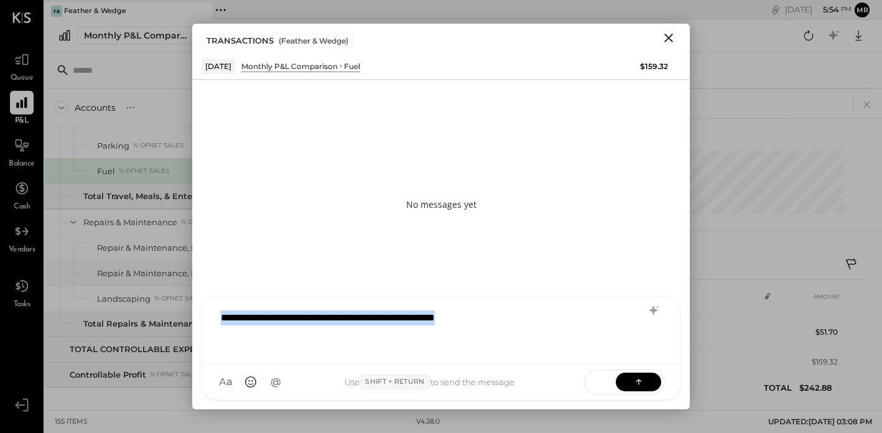
drag, startPoint x: 506, startPoint y: 332, endPoint x: 151, endPoint y: 282, distance: 358.0
click at [151, 282] on div "Accounts S % GL Sep 1 - 30, 2025 $ % Aug 1 - 31, 2025 $ % Jul 1 - 31, 2025 $ % …" at bounding box center [463, 225] width 837 height 347
copy div "**********"
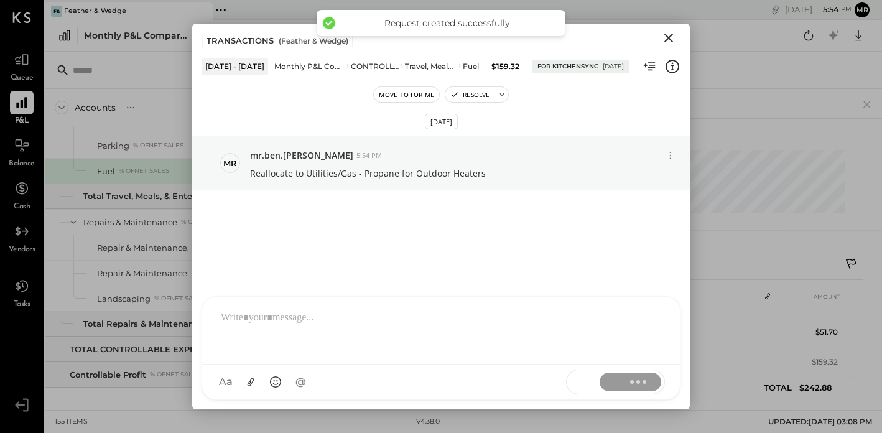
click at [662, 46] on div "TRANSACTIONS ( Feather & Wedge )" at bounding box center [441, 38] width 498 height 29
